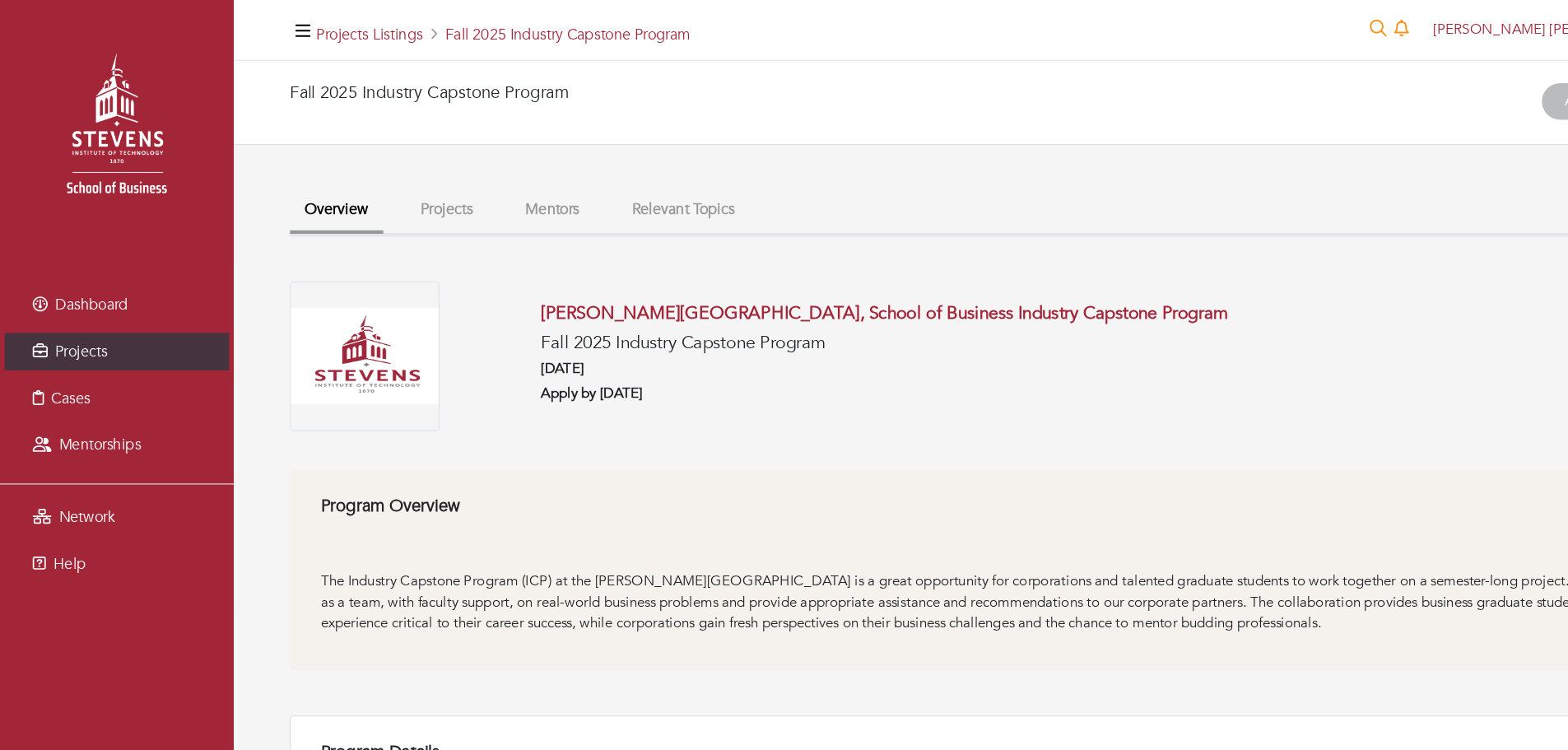
click at [406, 199] on button "Projects" at bounding box center [393, 185] width 73 height 36
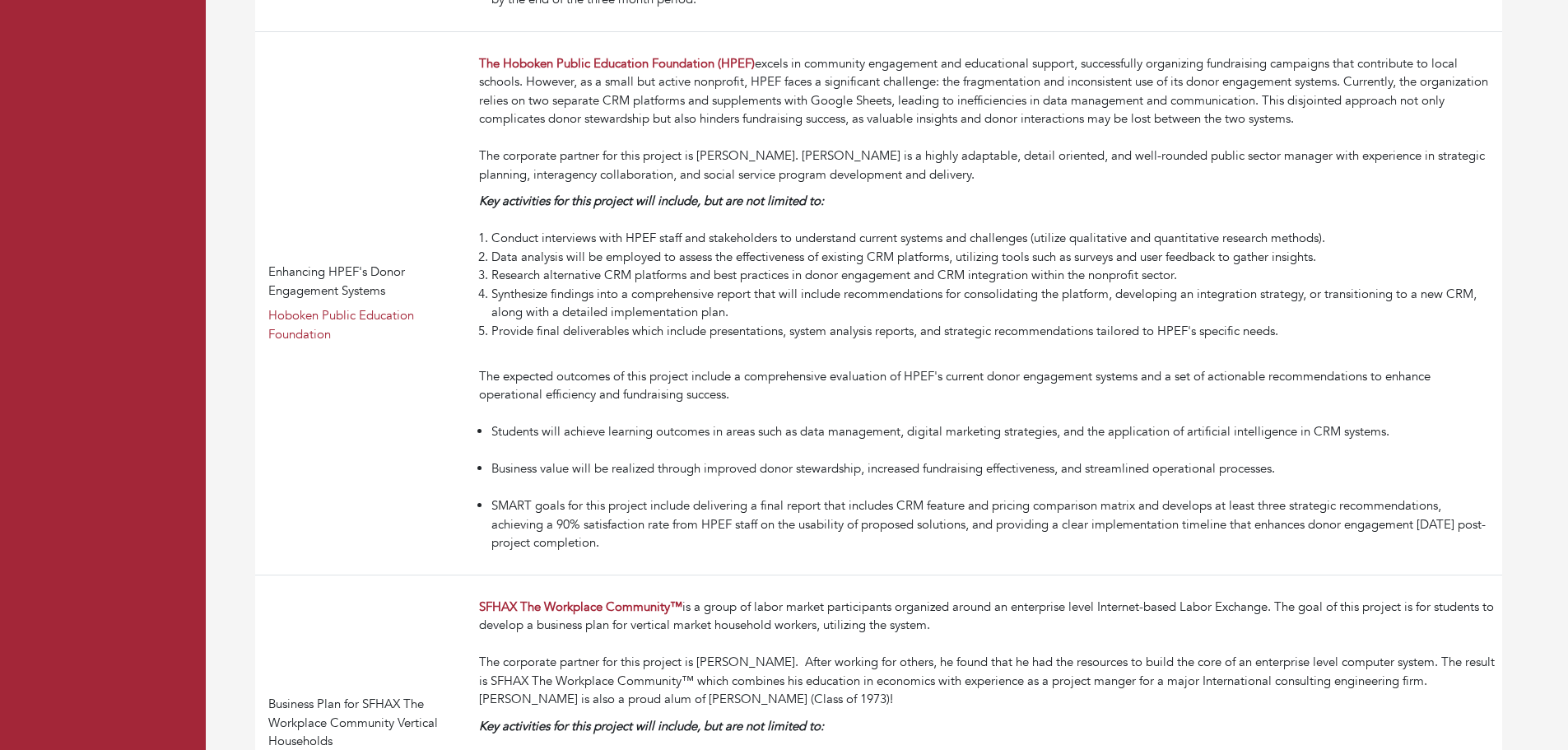
scroll to position [795, 0]
click at [991, 241] on li "Conduct interviews with HPEF staff and stakeholders to understand current syste…" at bounding box center [994, 236] width 1004 height 19
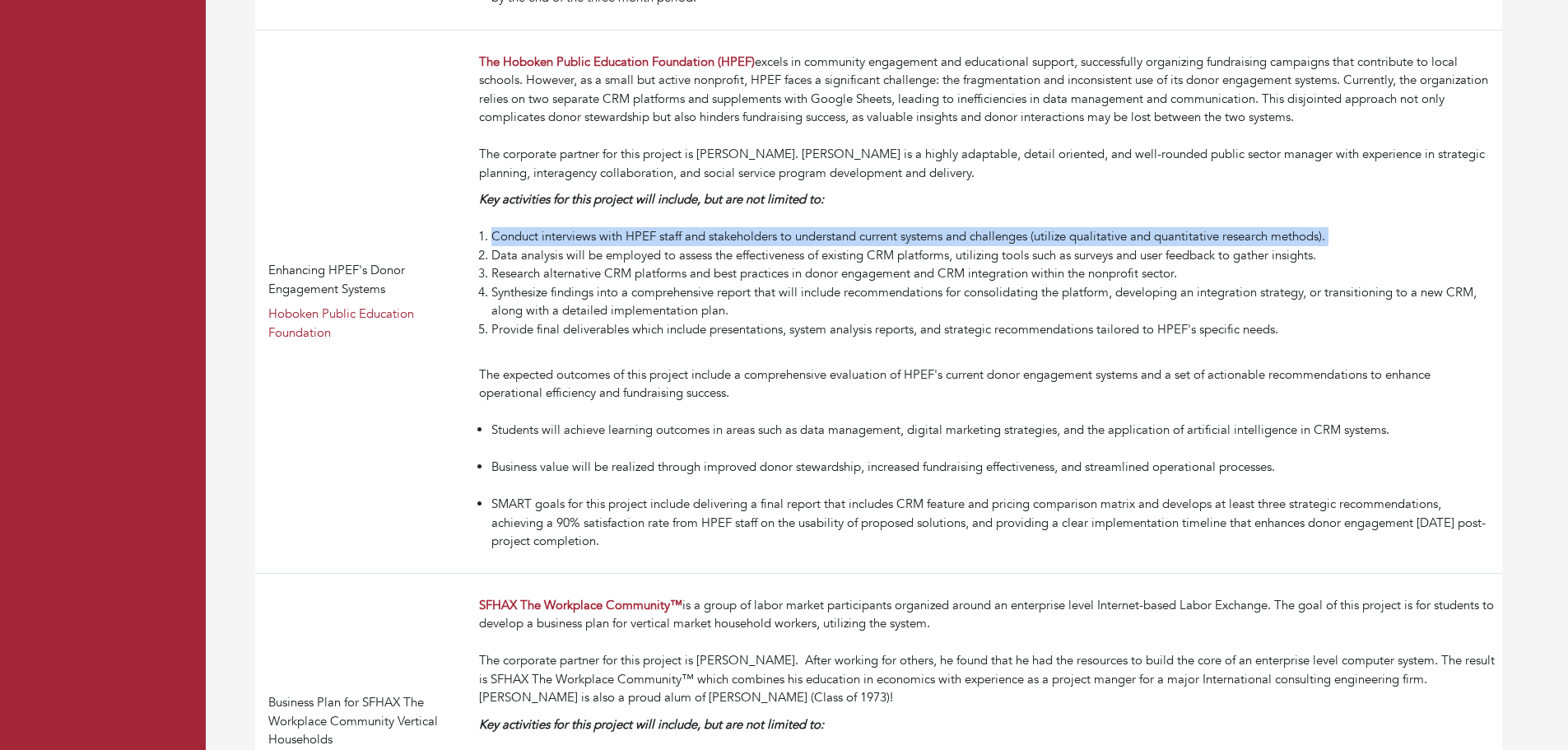
click at [991, 241] on li "Conduct interviews with HPEF staff and stakeholders to understand current syste…" at bounding box center [994, 236] width 1004 height 19
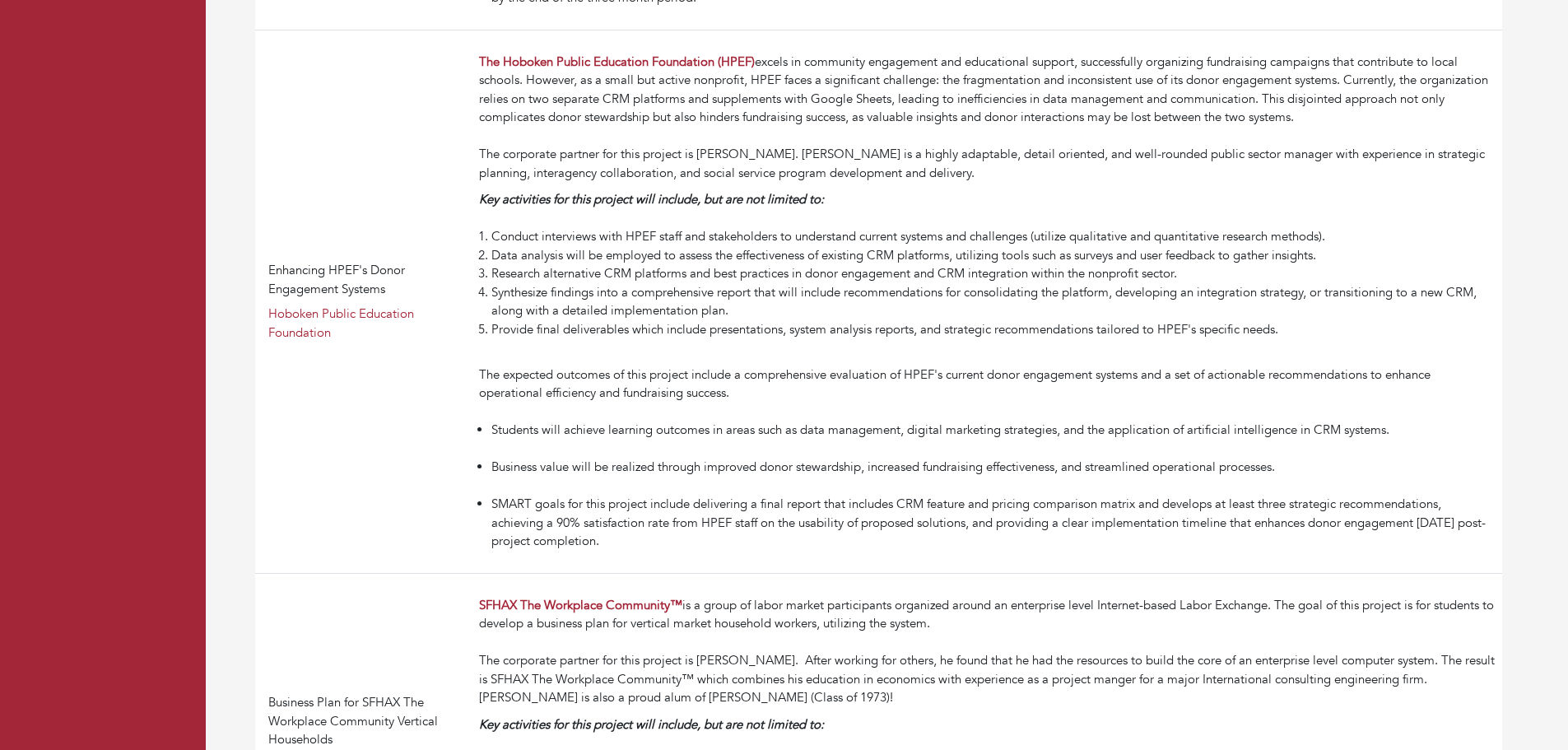
click at [998, 250] on li "Data analysis will be employed to assess the effectiveness of existing CRM plat…" at bounding box center [994, 255] width 1004 height 19
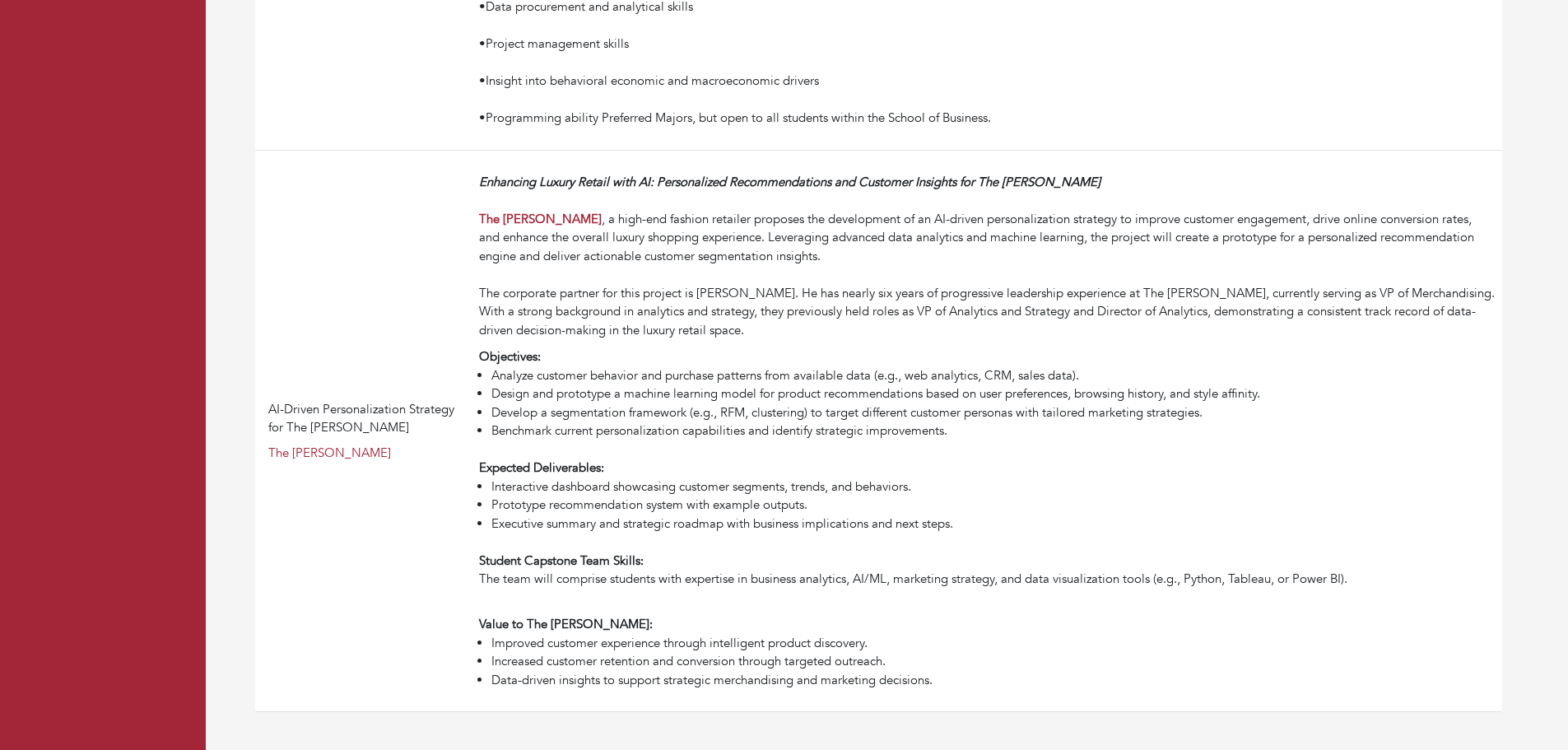
scroll to position [3575, 0]
click at [727, 368] on li "Analyze customer behavior and purchase patterns from available data (e.g., web …" at bounding box center [994, 376] width 1004 height 19
click at [1004, 362] on div "Objectives:" at bounding box center [987, 357] width 1017 height 19
click at [1035, 375] on li "Analyze customer behavior and purchase patterns from available data (e.g., web …" at bounding box center [994, 376] width 1004 height 19
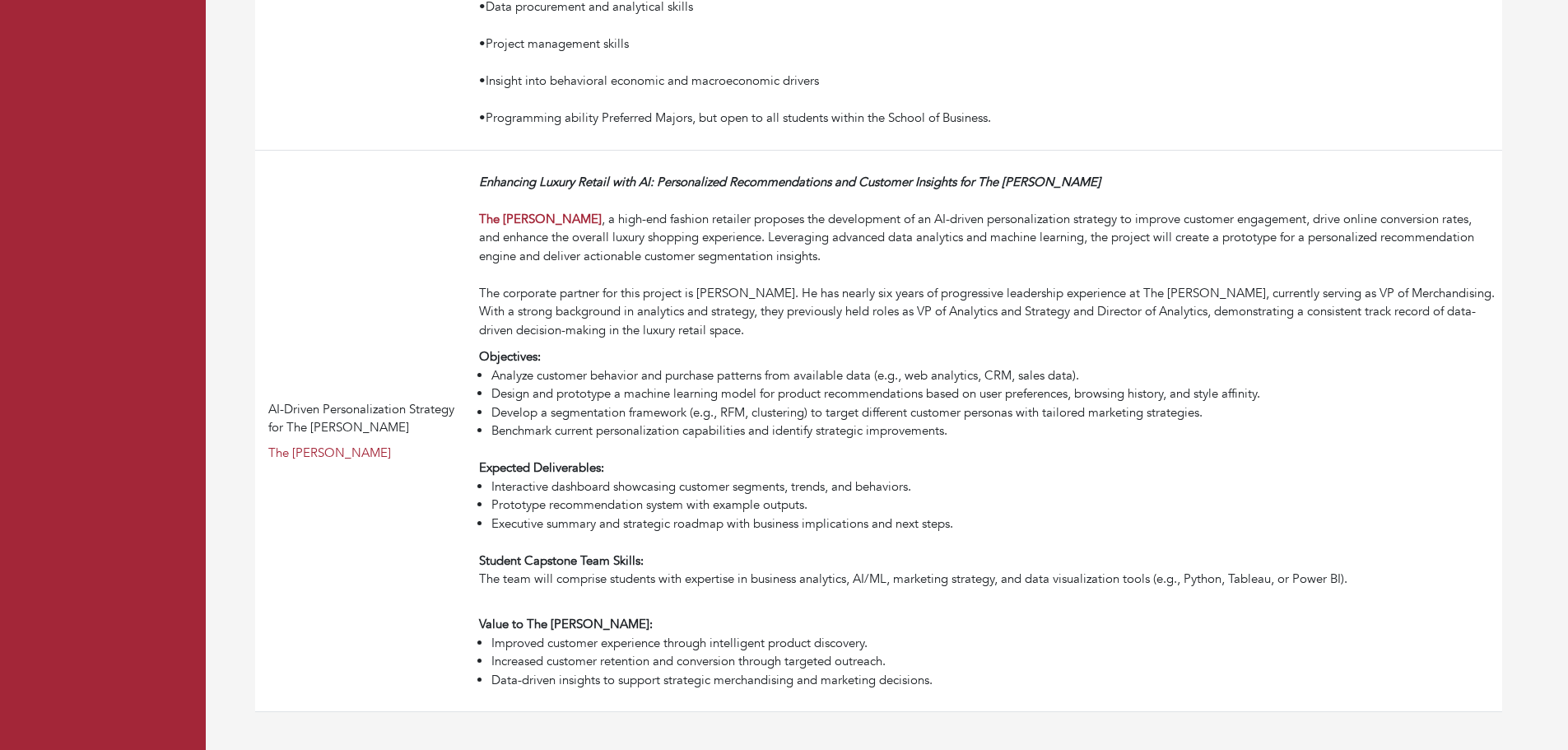
click at [811, 399] on li "Design and prototype a machine learning model for product recommendations based…" at bounding box center [994, 394] width 1004 height 19
click at [859, 416] on li "Develop a segmentation framework (e.g., RFM, clustering) to target different cu…" at bounding box center [994, 413] width 1004 height 19
click at [635, 416] on li "Develop a segmentation framework (e.g., RFM, clustering) to target different cu…" at bounding box center [994, 413] width 1004 height 19
click at [804, 428] on li "Benchmark current personalization capabilities and identify strategic improveme…" at bounding box center [994, 431] width 1004 height 19
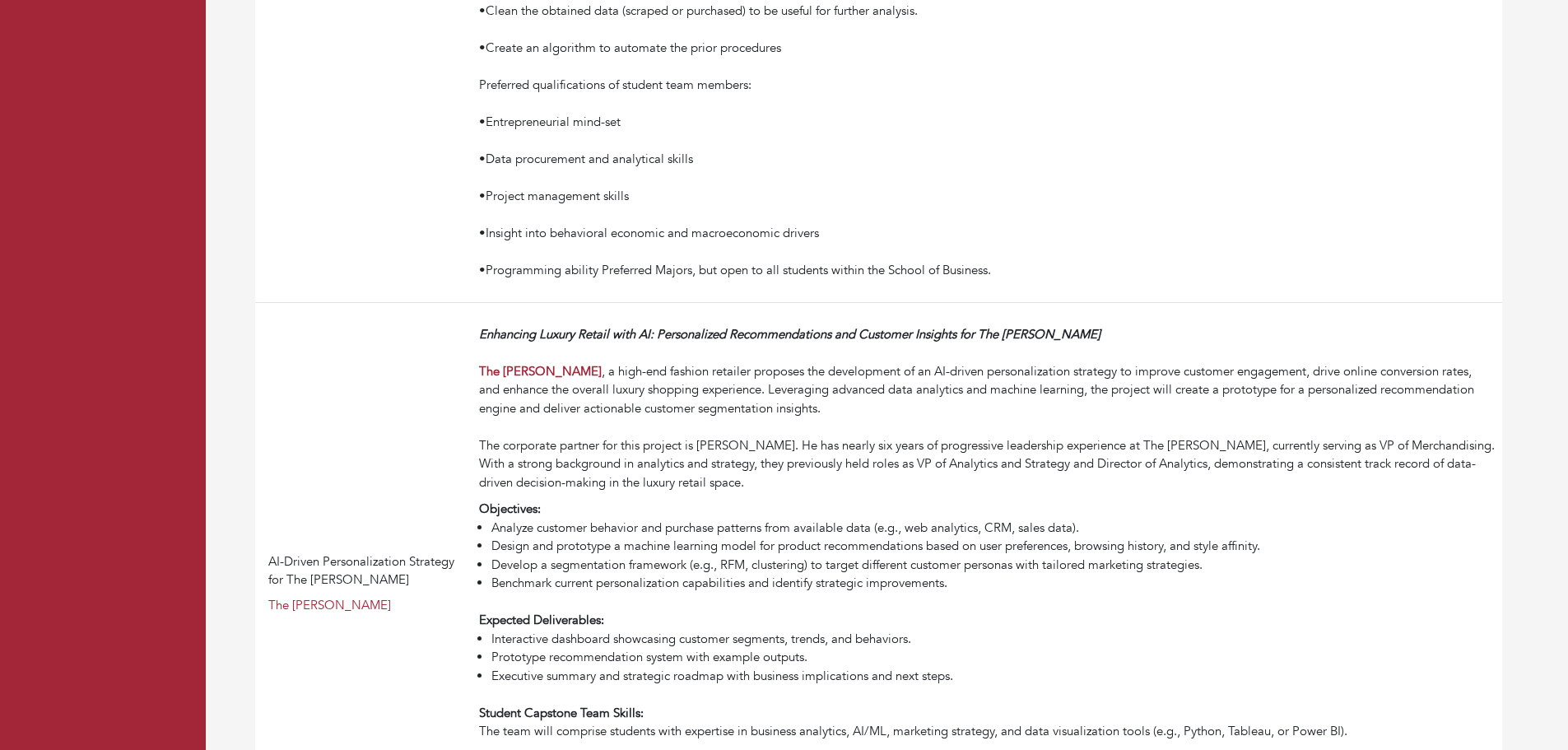
scroll to position [3393, 0]
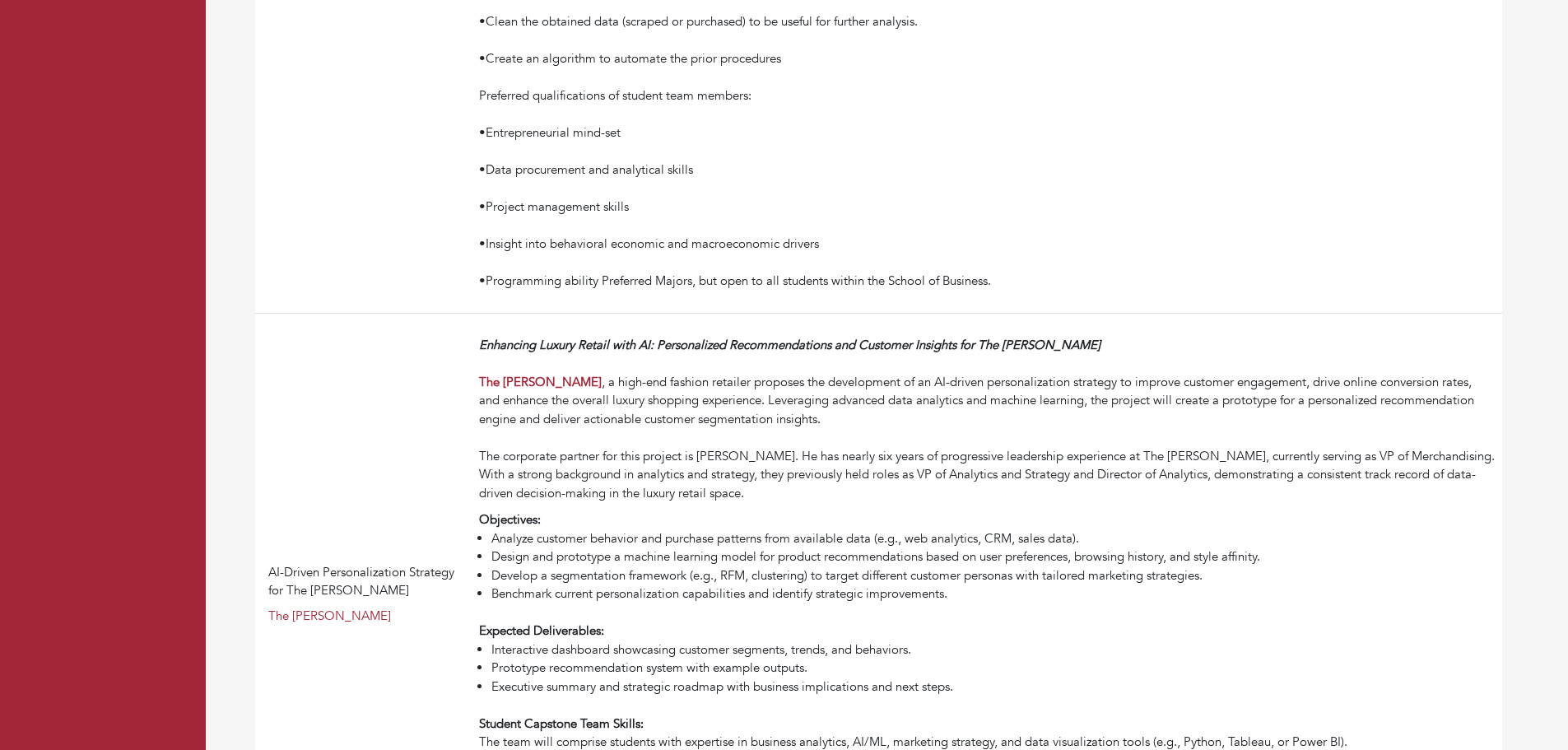
drag, startPoint x: 805, startPoint y: 446, endPoint x: 732, endPoint y: 492, distance: 86.3
click at [732, 492] on div "Enhancing Luxury Retail with AI: Personalized Recommendations and Customer Insi…" at bounding box center [987, 418] width 1017 height 167
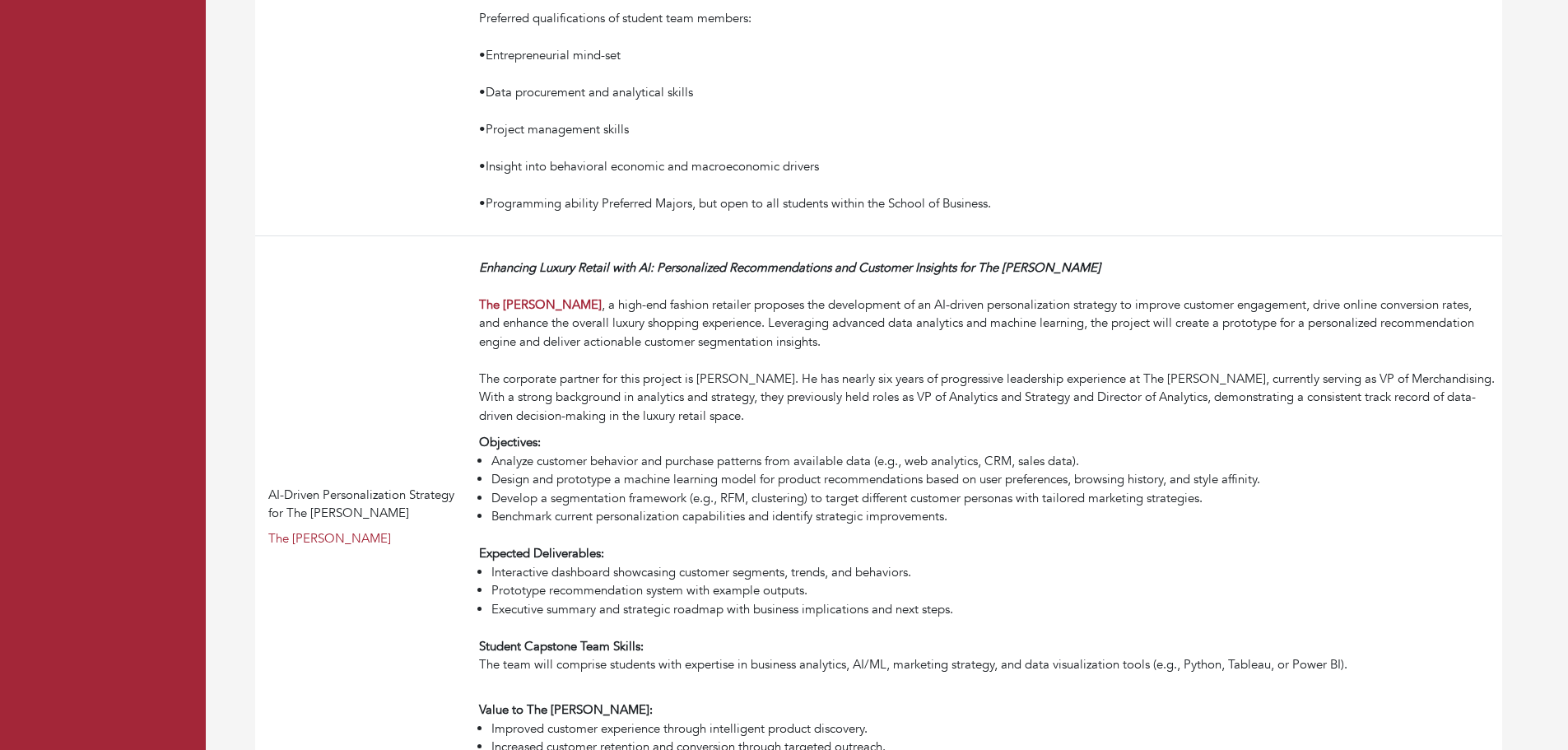
scroll to position [3575, 0]
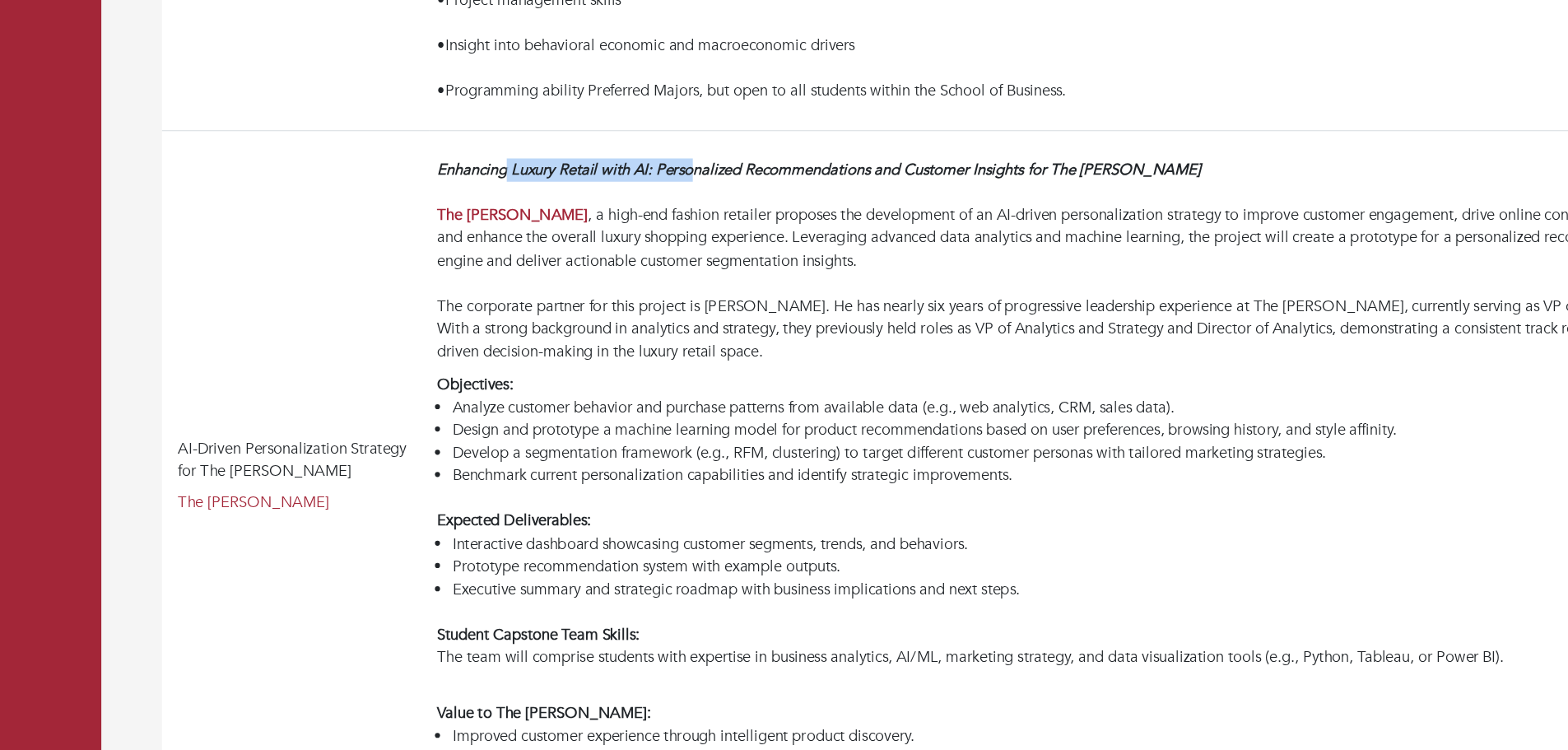
drag, startPoint x: 537, startPoint y: 172, endPoint x: 688, endPoint y: 170, distance: 151.0
click at [688, 170] on td "Enhancing Luxury Retail with AI: Personalized Recommendations and Customer Insi…" at bounding box center [987, 431] width 1030 height 562
click at [754, 277] on div "Enhancing Luxury Retail with AI: Personalized Recommendations and Customer Insi…" at bounding box center [987, 255] width 1017 height 167
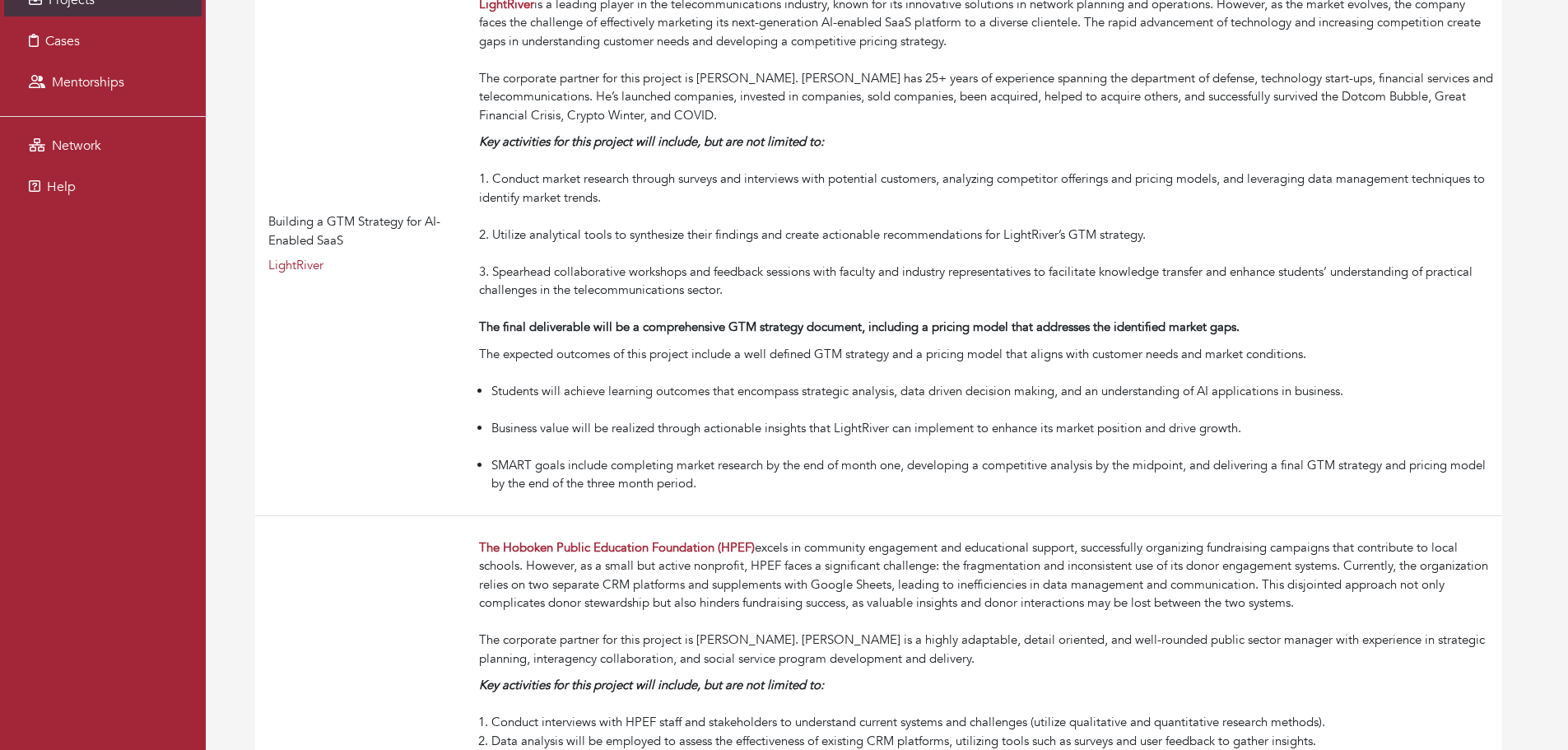
scroll to position [0, 0]
